Goal: Ask a question: Seek information or help from site administrators or community

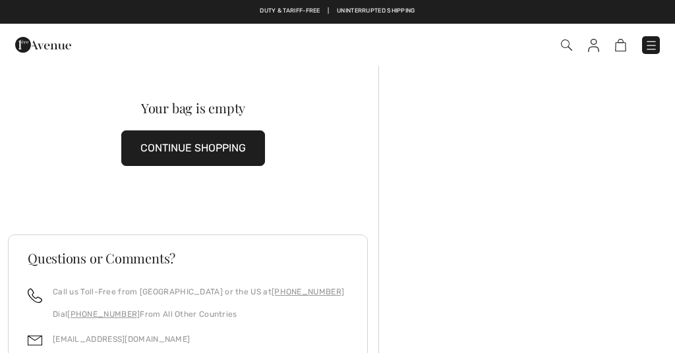
click at [647, 42] on img at bounding box center [651, 45] width 13 height 13
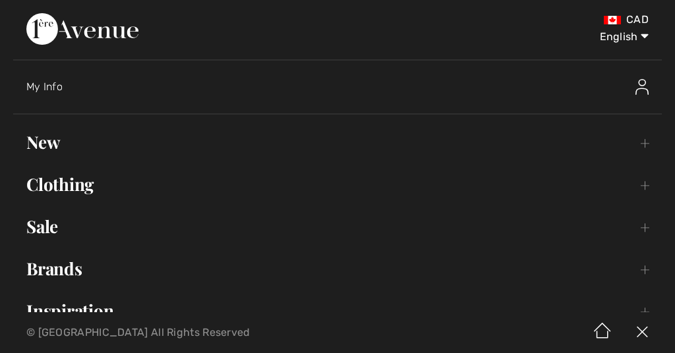
click at [633, 32] on select "English Français" at bounding box center [614, 35] width 69 height 40
select select "https://www.1ereavenue.com/fr/cart/"
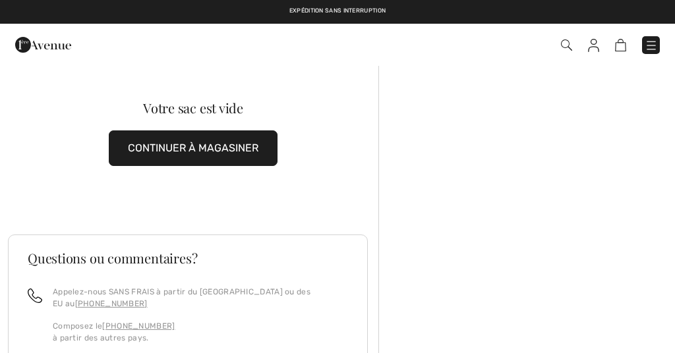
scroll to position [-16, 0]
click at [656, 42] on img at bounding box center [651, 45] width 13 height 13
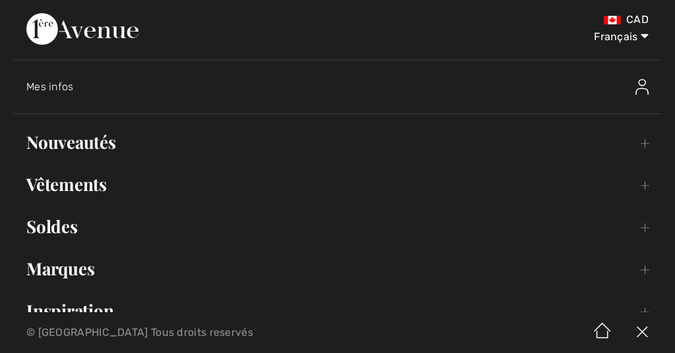
click at [307, 142] on link "Nouveautés Toggle submenu" at bounding box center [337, 142] width 649 height 29
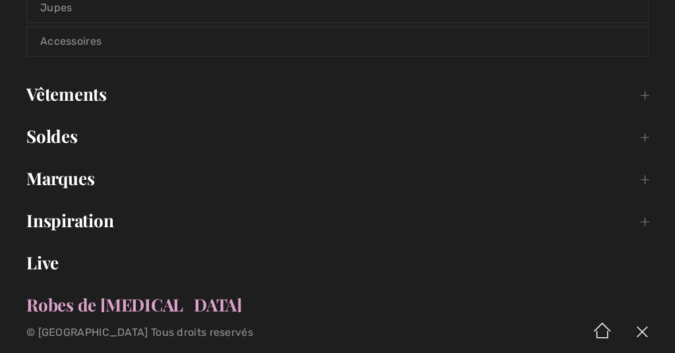
scroll to position [405, 0]
click at [330, 177] on link "Marques Open submenu" at bounding box center [337, 179] width 649 height 29
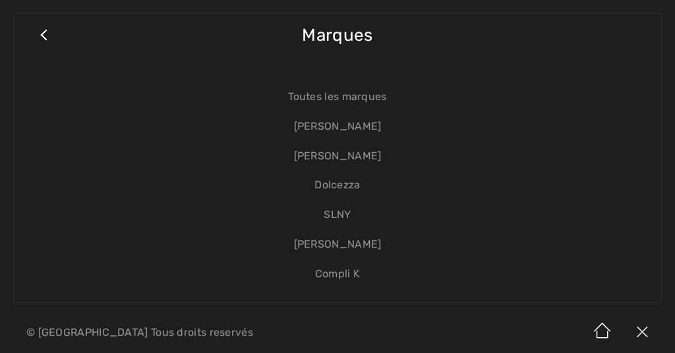
click at [368, 156] on link "[PERSON_NAME]" at bounding box center [337, 157] width 621 height 30
click at [339, 159] on link "[PERSON_NAME]" at bounding box center [337, 157] width 621 height 30
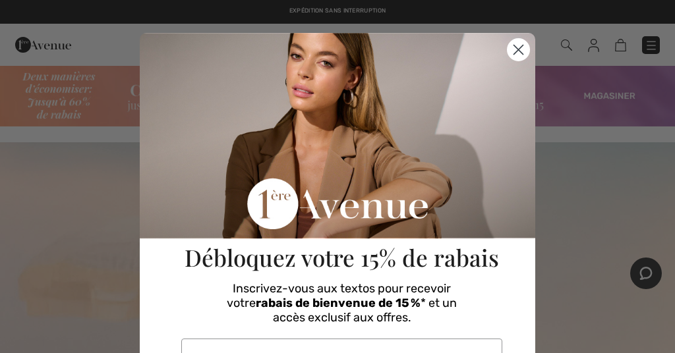
click at [515, 53] on icon "Close dialog" at bounding box center [518, 49] width 9 height 9
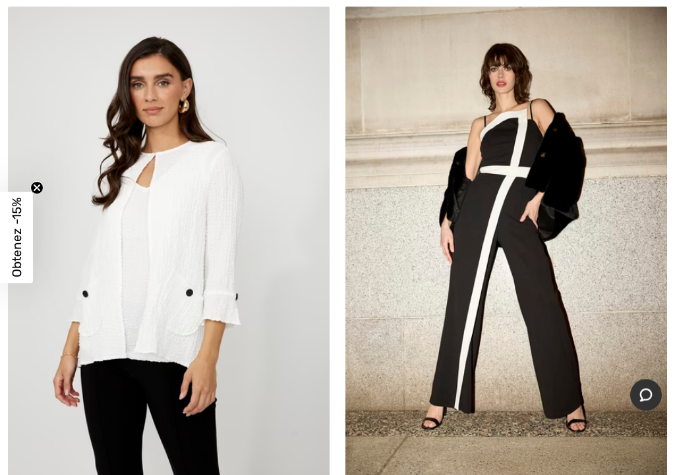
scroll to position [2166, 0]
click at [175, 324] on img at bounding box center [169, 246] width 322 height 483
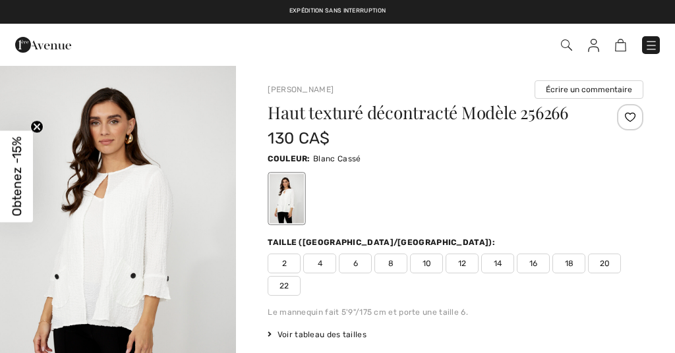
checkbox input "true"
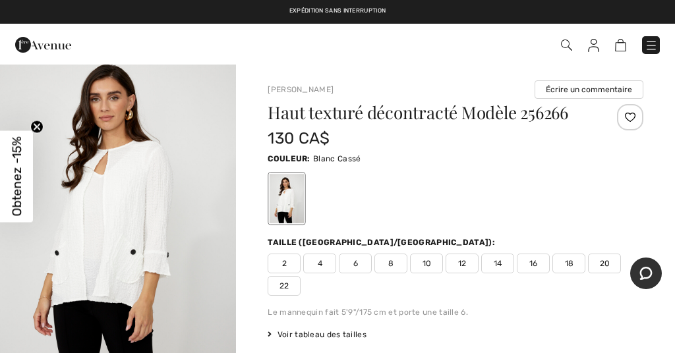
scroll to position [23, 0]
click at [157, 258] on img "1 / 4" at bounding box center [118, 219] width 236 height 355
click at [570, 266] on span "18" at bounding box center [568, 264] width 33 height 20
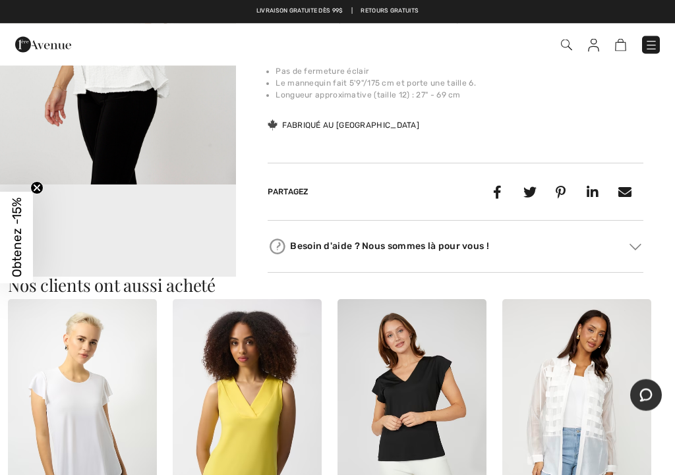
scroll to position [566, 0]
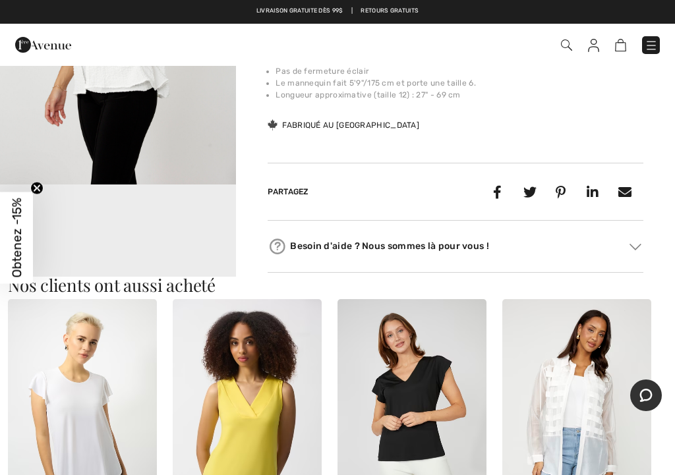
click at [182, 255] on video "Your browser does not support the video tag." at bounding box center [118, 244] width 236 height 118
click at [199, 238] on video "Your browser does not support the video tag." at bounding box center [118, 244] width 236 height 118
click at [639, 250] on img at bounding box center [636, 246] width 12 height 7
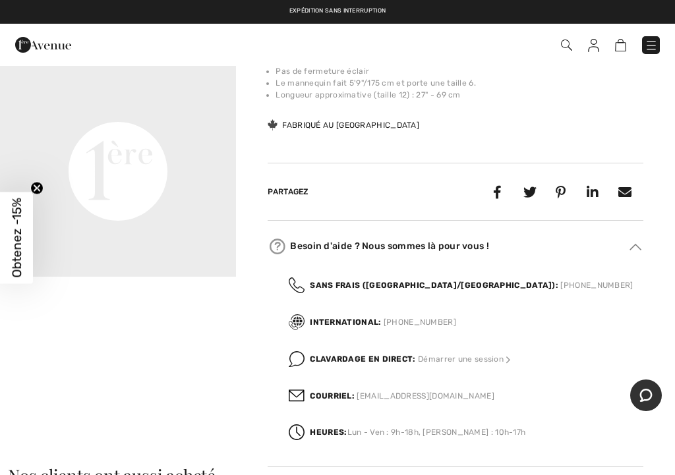
scroll to position [217, 0]
click at [158, 109] on video "Your browser does not support the video tag." at bounding box center [118, 50] width 236 height 118
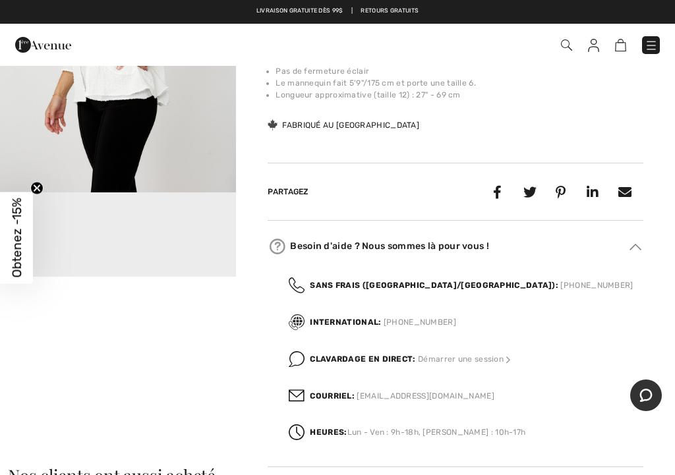
scroll to position [0, 0]
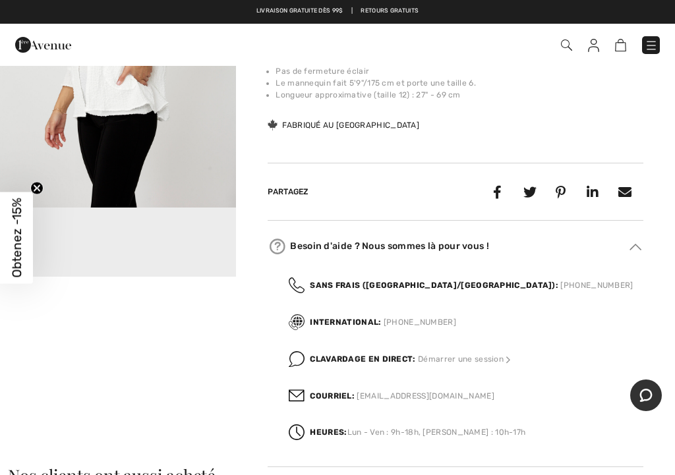
click at [206, 167] on img "2 / 4" at bounding box center [118, 31] width 236 height 355
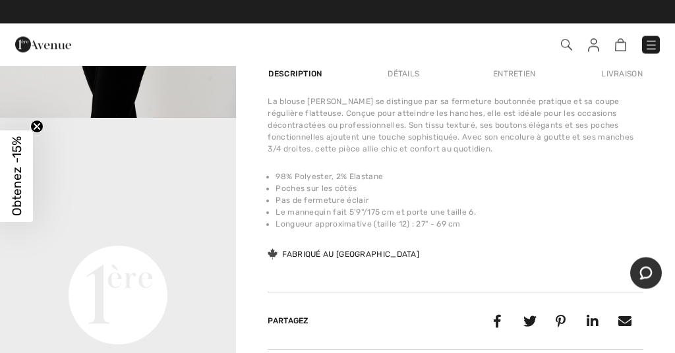
scroll to position [436, 0]
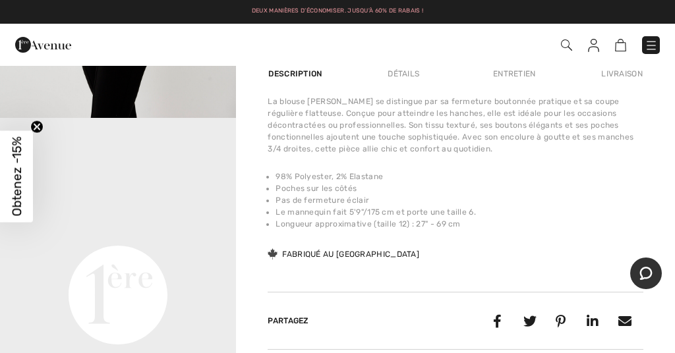
click at [653, 276] on button "Chat" at bounding box center [646, 274] width 32 height 32
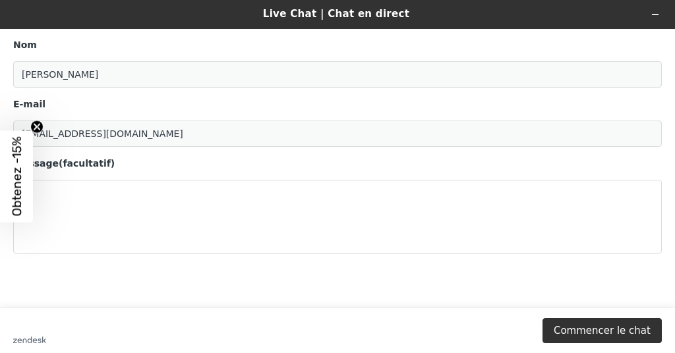
scroll to position [0, 0]
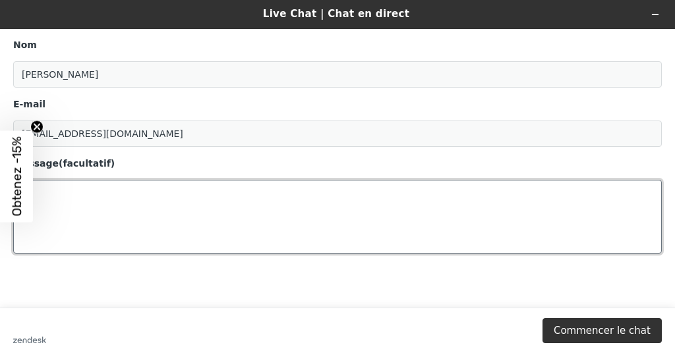
click at [276, 202] on textarea "Message (facultatif)" at bounding box center [337, 217] width 649 height 74
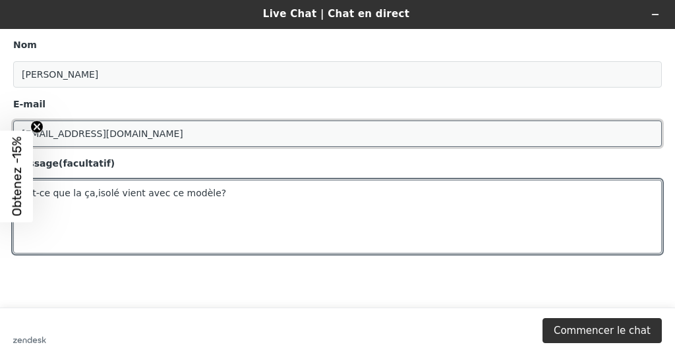
click at [572, 125] on input "[EMAIL_ADDRESS][DOMAIN_NAME]" at bounding box center [337, 134] width 649 height 26
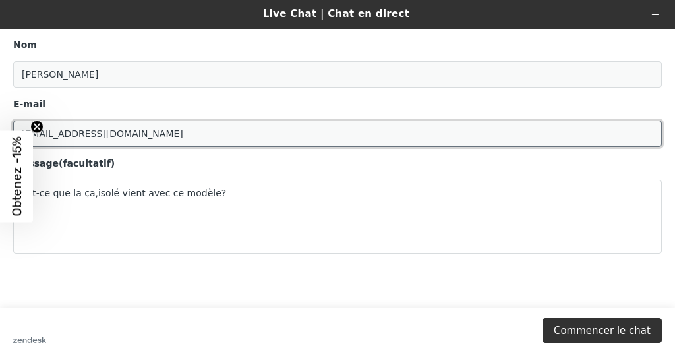
click at [572, 125] on input "[EMAIL_ADDRESS][DOMAIN_NAME]" at bounding box center [337, 134] width 649 height 26
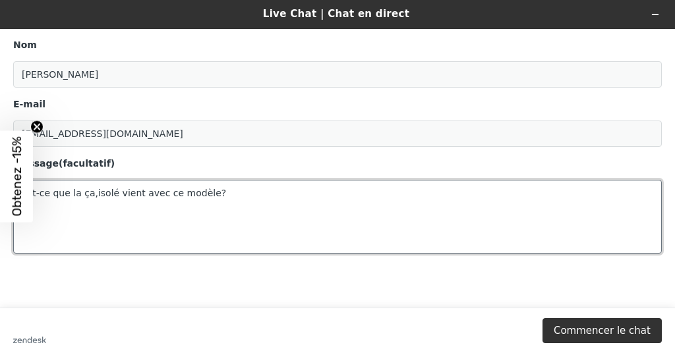
click at [115, 194] on textarea "Est-ce que la ça,isolé vient avec ce modèle?" at bounding box center [337, 217] width 649 height 74
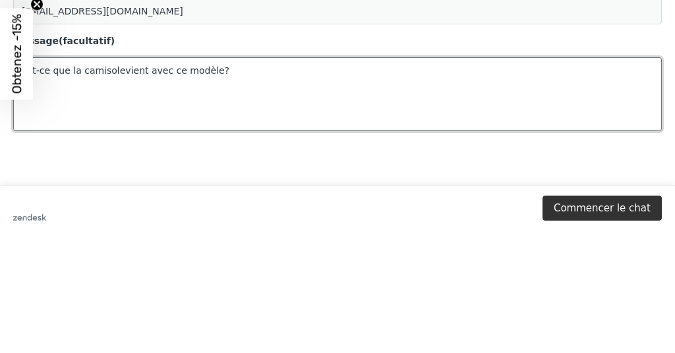
type textarea "Est-ce que la camisole vient avec ce modèle?"
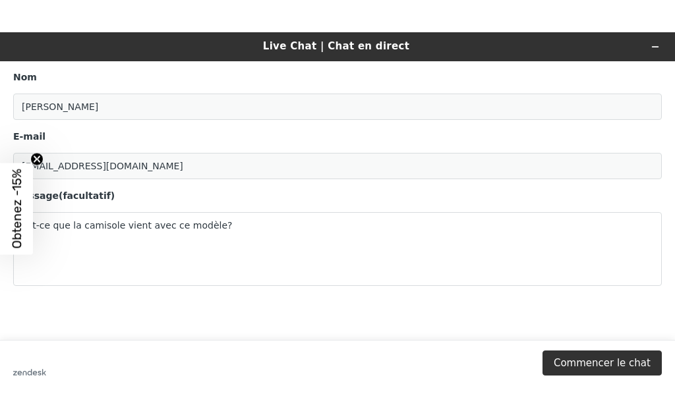
scroll to position [755, 0]
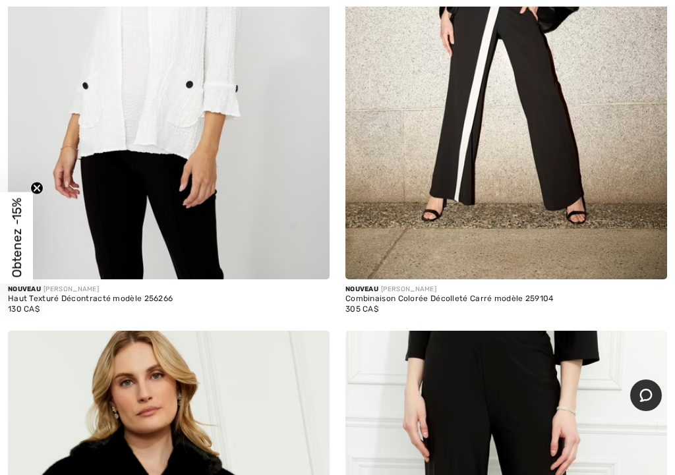
scroll to position [2384, 0]
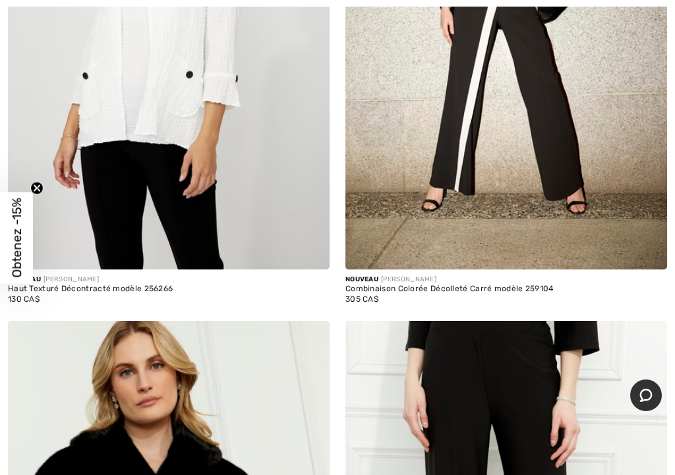
click at [189, 281] on div "Nouveau [PERSON_NAME]" at bounding box center [169, 280] width 322 height 10
copy div "Haut Texturé Décontracté modèle 256266"
click at [652, 401] on icon "Chat" at bounding box center [645, 395] width 13 height 13
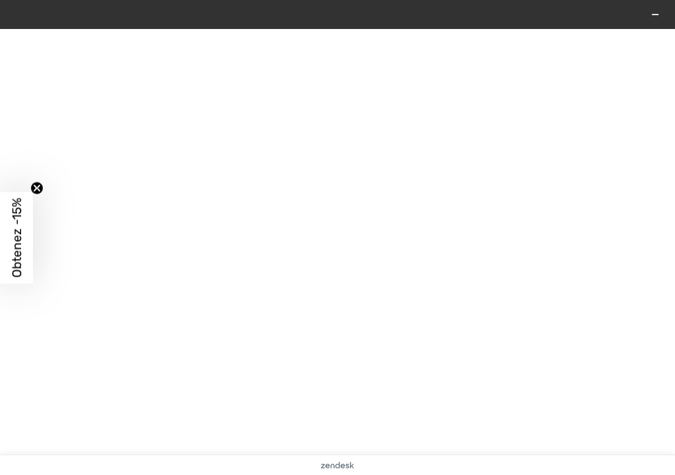
scroll to position [0, 0]
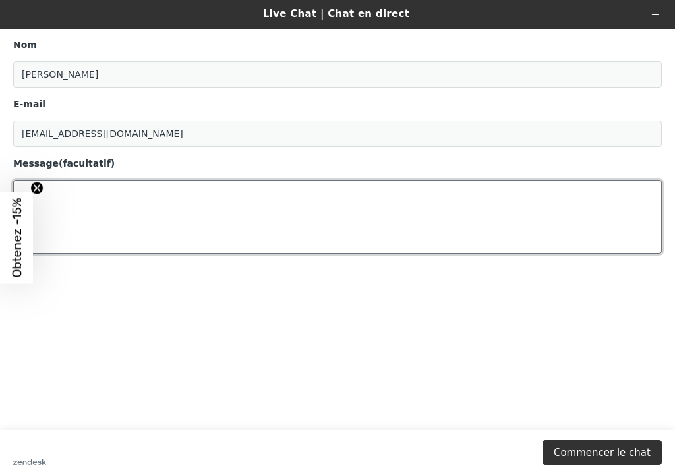
click at [237, 200] on textarea "Message (facultatif)" at bounding box center [337, 217] width 649 height 74
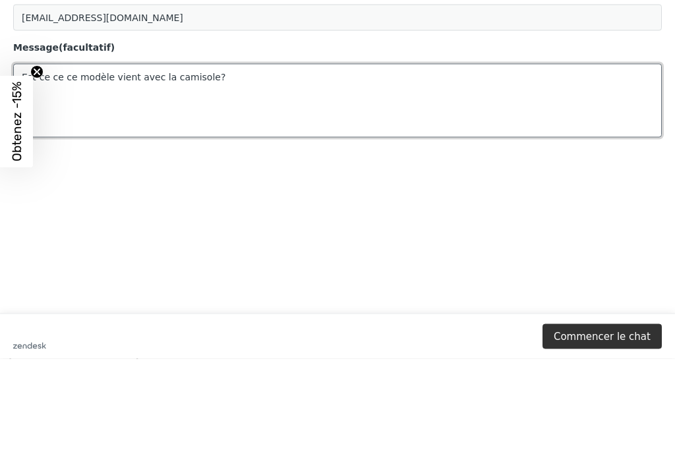
click at [525, 99] on textarea "Est-ce ce ce modèle vient avec la camisole?" at bounding box center [337, 101] width 649 height 74
paste textarea "Haut Texturé Décontracté modèle 256266"
click at [646, 110] on textarea "Est-ce ce ce modèle vient avec la camisole? Haut Texturé Décontracté modèle 256…" at bounding box center [337, 101] width 649 height 74
click at [573, 134] on textarea "Est-ce ce ce modèle vient avec la camisole? Haut Texturé Décontracté modèle 256…" at bounding box center [337, 101] width 649 height 74
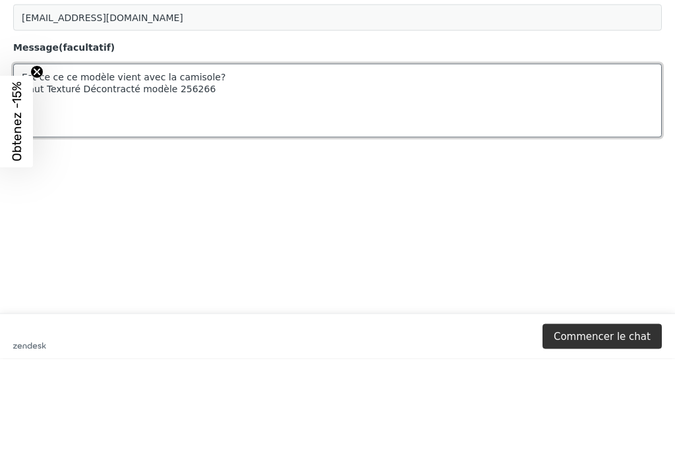
scroll to position [42, 0]
type textarea "Est-ce ce ce modèle vient avec la camisole? Haut Texturé Décontracté modèle 256…"
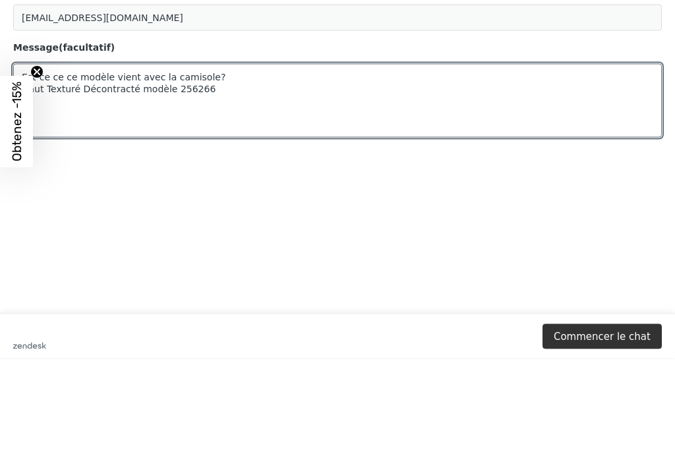
click at [560, 153] on main "Nom [PERSON_NAME] E-mail [EMAIL_ADDRESS][DOMAIN_NAME] Message (facultatif) Est-…" at bounding box center [339, 113] width 665 height 401
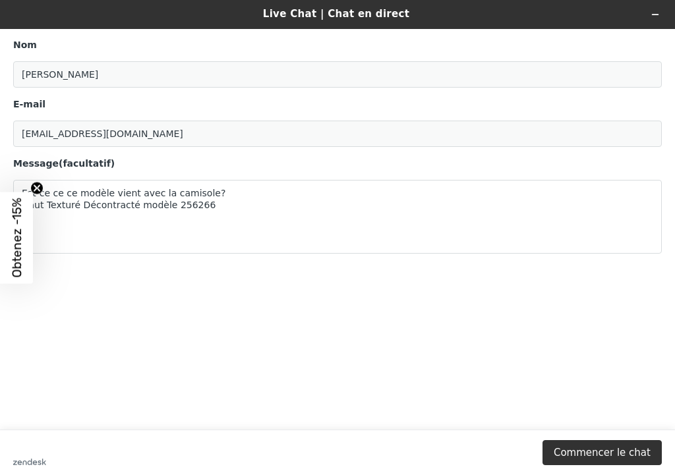
click at [613, 417] on button "Commencer le chat" at bounding box center [601, 452] width 119 height 25
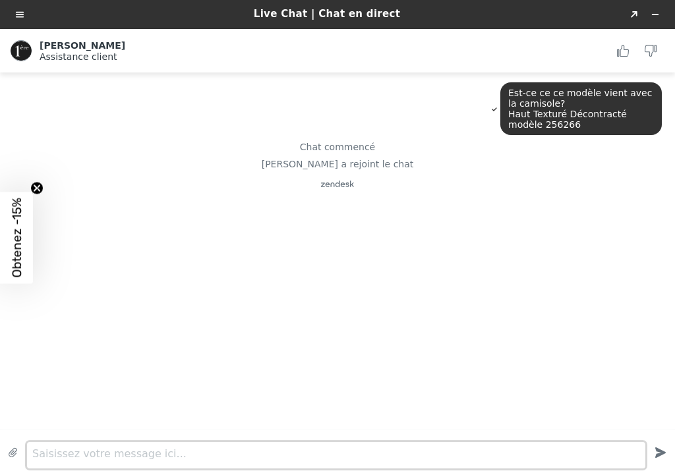
click at [135, 417] on textarea "Saisissez votre message ici..." at bounding box center [336, 455] width 618 height 26
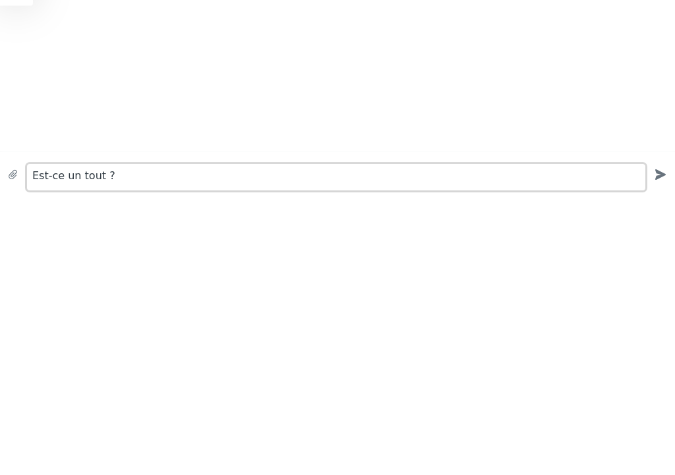
type textarea "Est-ce un tout ?"
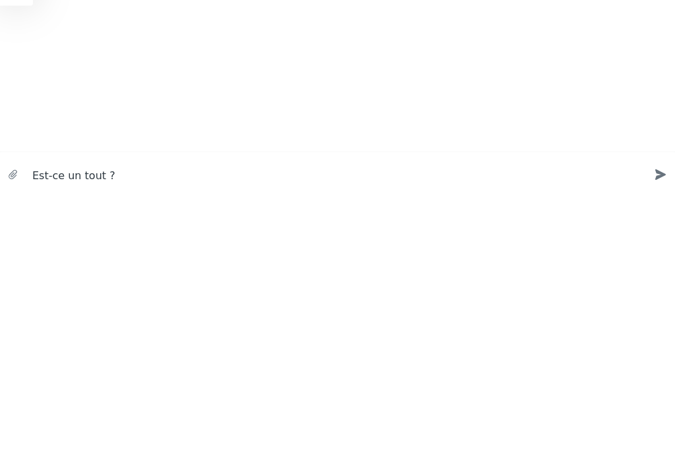
click at [655, 175] on icon "Created with sketchtool." at bounding box center [661, 175] width 24 height 24
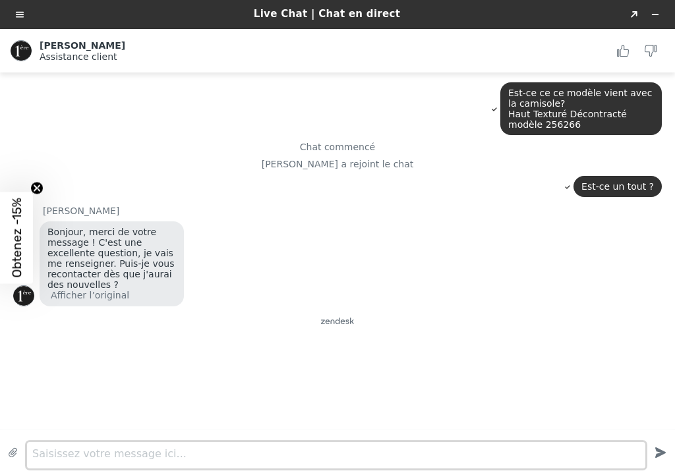
click at [98, 417] on textarea "Saisissez votre message ici..." at bounding box center [336, 455] width 618 height 26
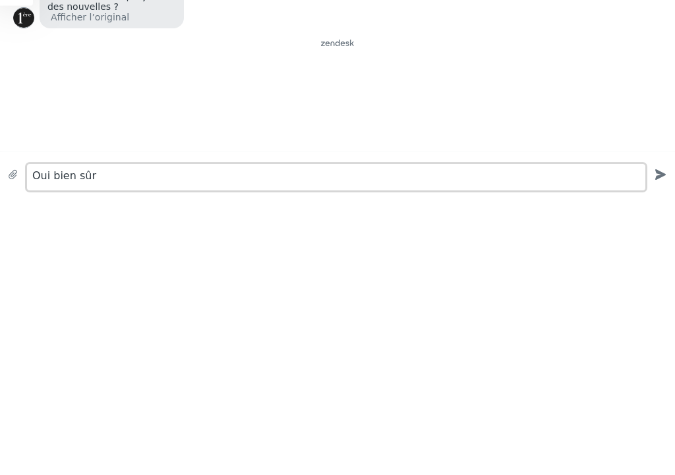
type textarea "Oui bien sûr"
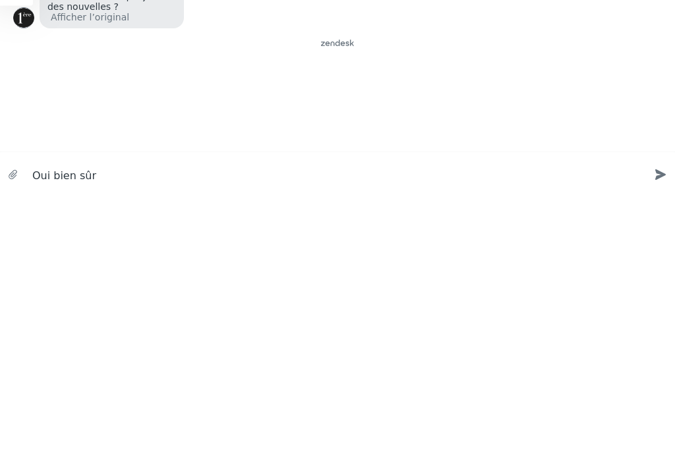
click at [660, 163] on icon "Created with sketchtool." at bounding box center [661, 175] width 24 height 24
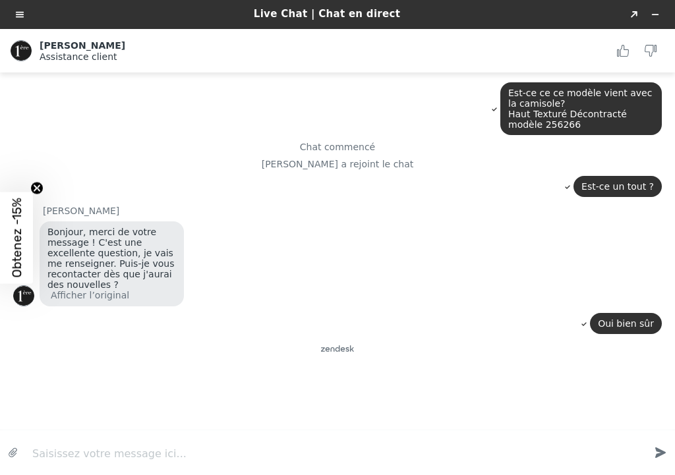
scroll to position [9, 0]
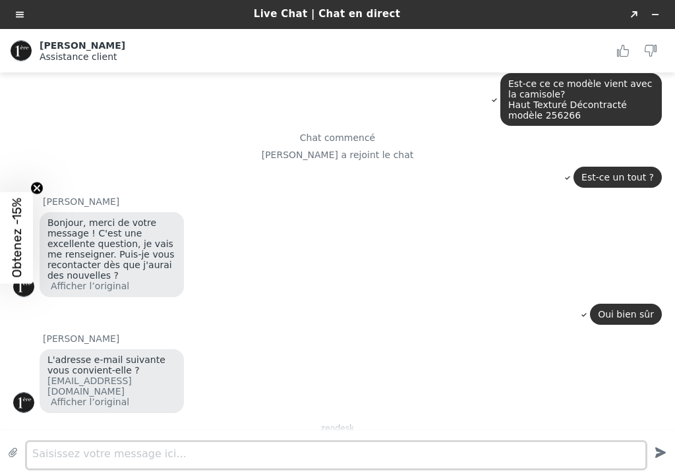
click at [318, 417] on textarea "Saisissez votre message ici..." at bounding box center [336, 455] width 618 height 26
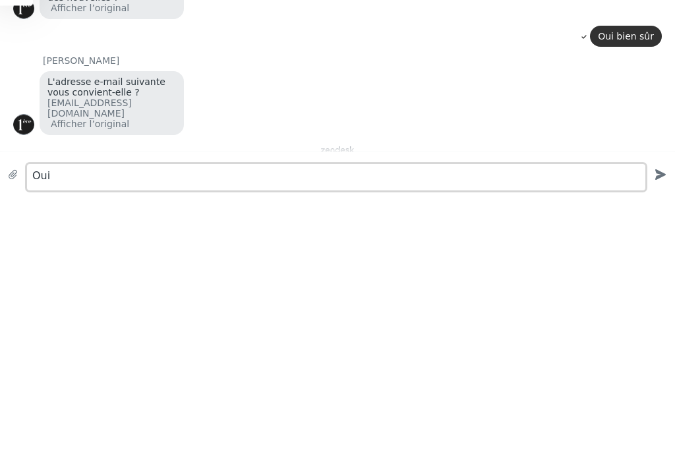
type textarea "Oui"
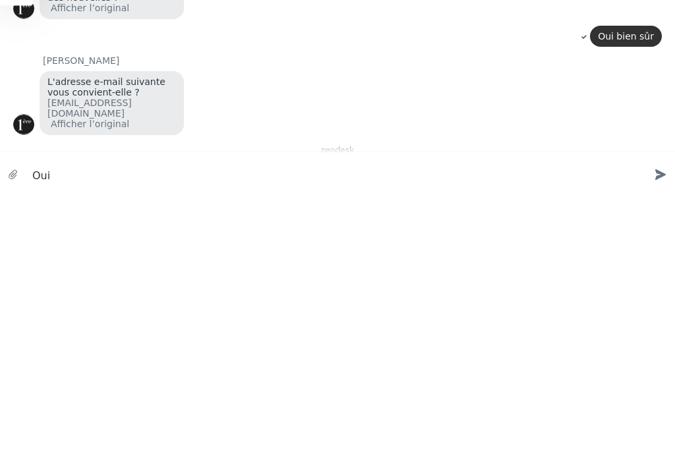
click at [672, 171] on icon "Created with sketchtool." at bounding box center [661, 175] width 24 height 24
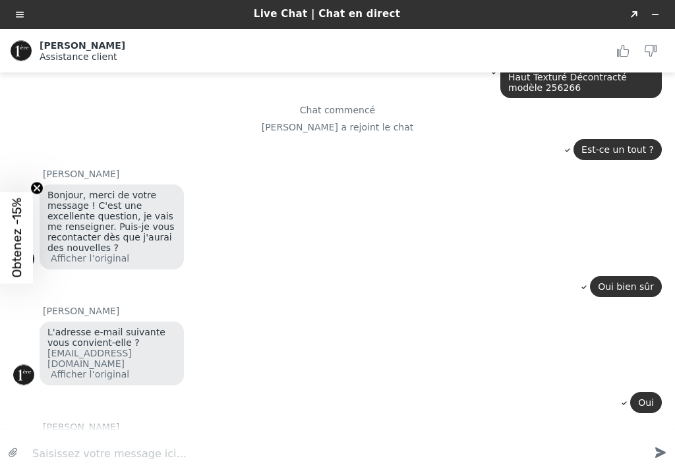
scroll to position [127, 0]
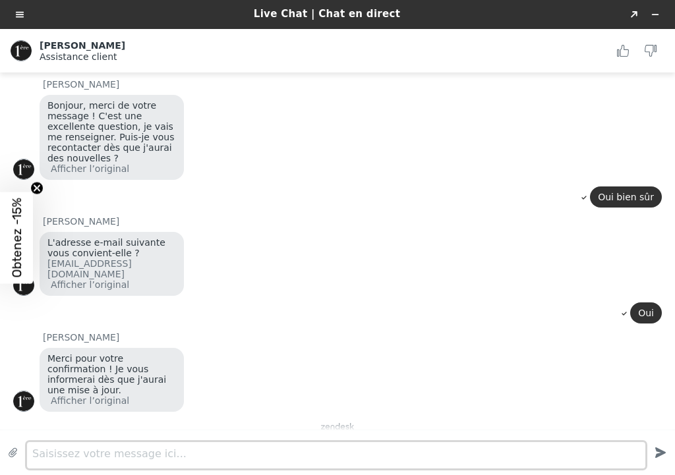
click at [303, 417] on textarea "Saisissez votre message ici..." at bounding box center [336, 455] width 618 height 26
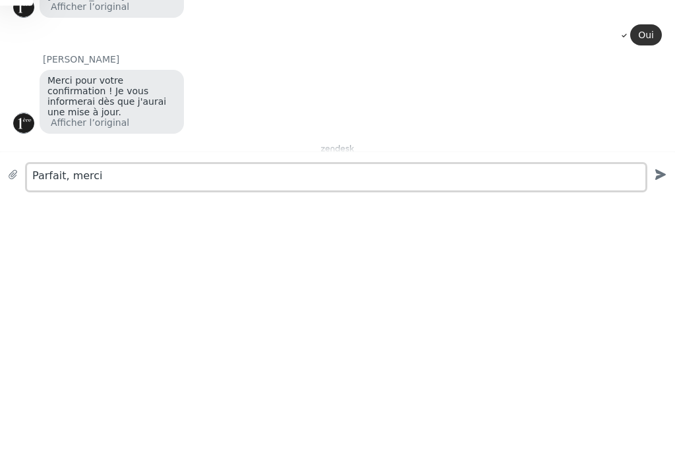
type textarea "Parfait, merci"
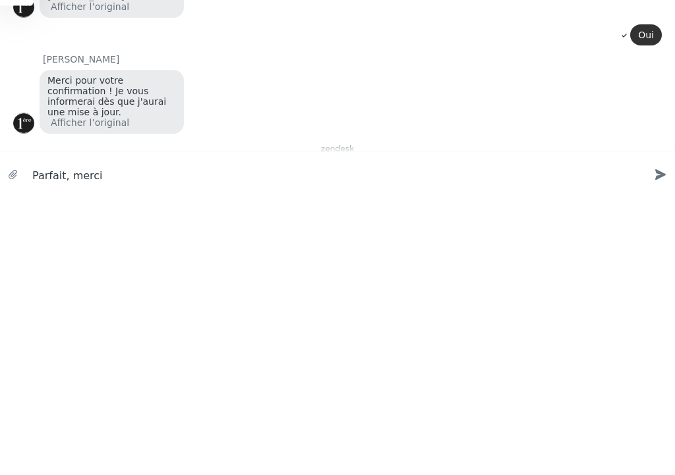
click at [661, 172] on icon "Envoyer" at bounding box center [660, 174] width 11 height 11
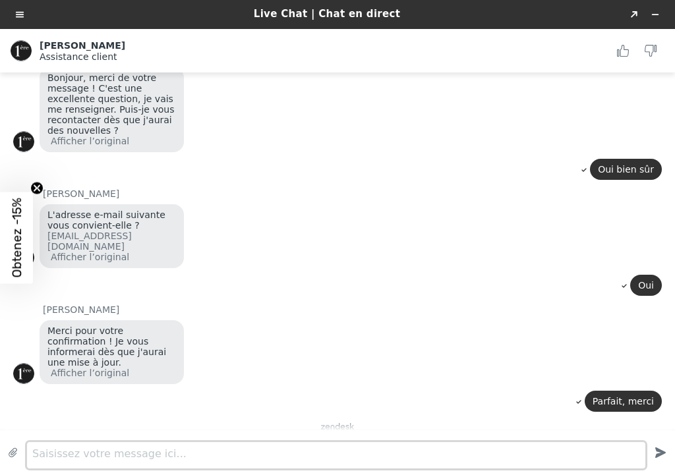
click at [135, 417] on textarea "Saisissez votre message ici..." at bounding box center [336, 455] width 618 height 26
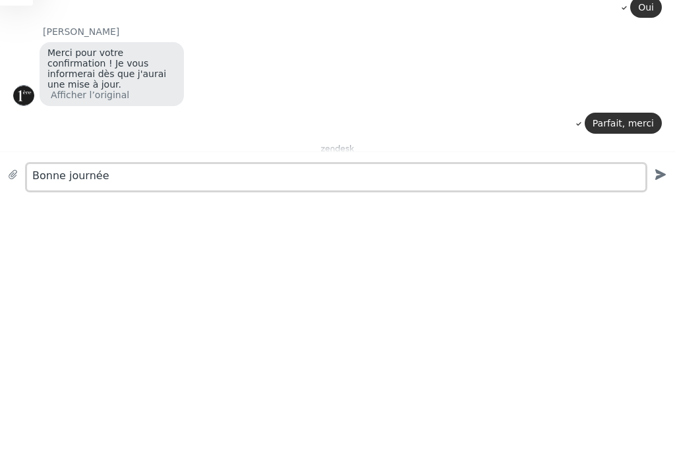
type textarea "Bonne journée"
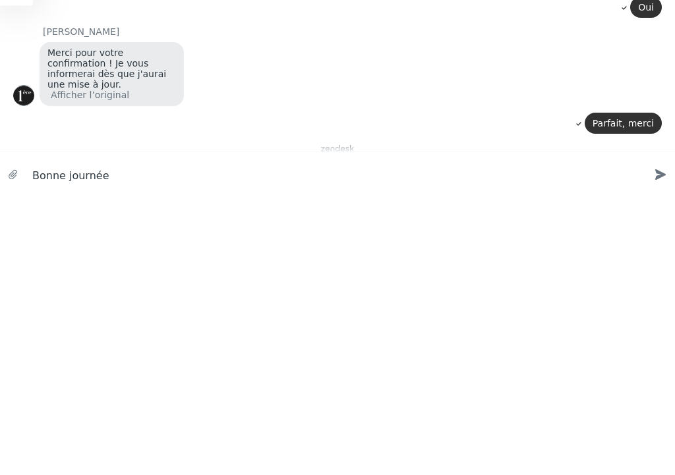
click at [660, 181] on icon "Created with sketchtool." at bounding box center [661, 175] width 24 height 24
